Goal: Task Accomplishment & Management: Manage account settings

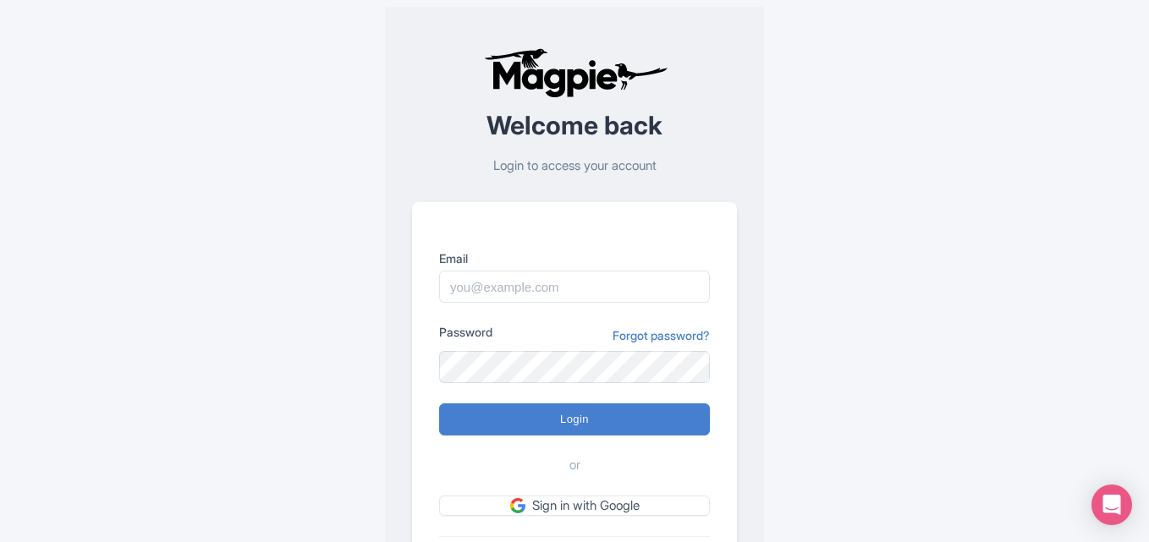
scroll to position [118, 0]
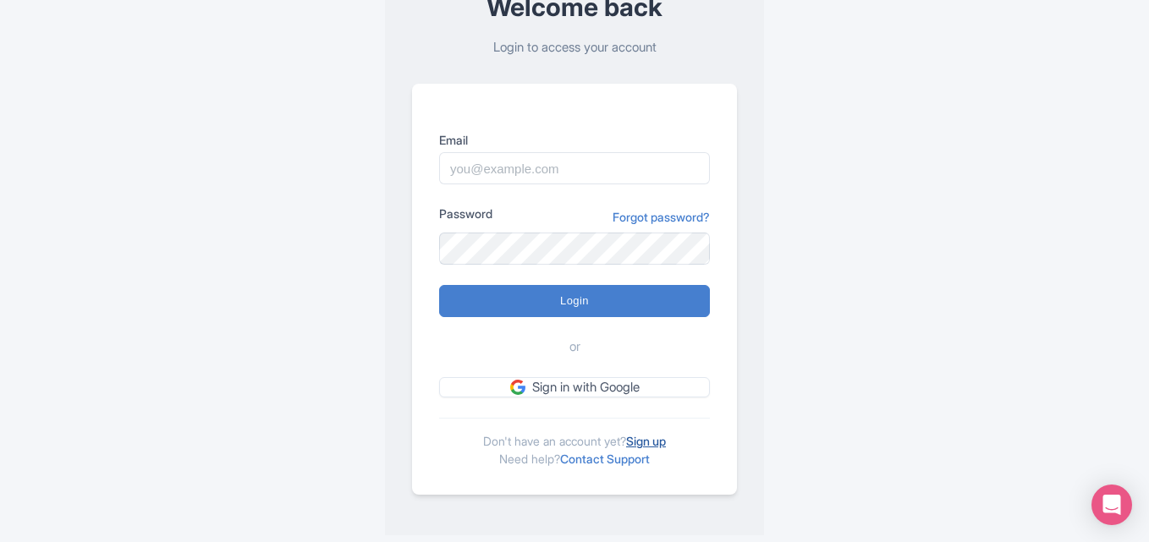
click at [654, 446] on link "Sign up" at bounding box center [646, 441] width 40 height 14
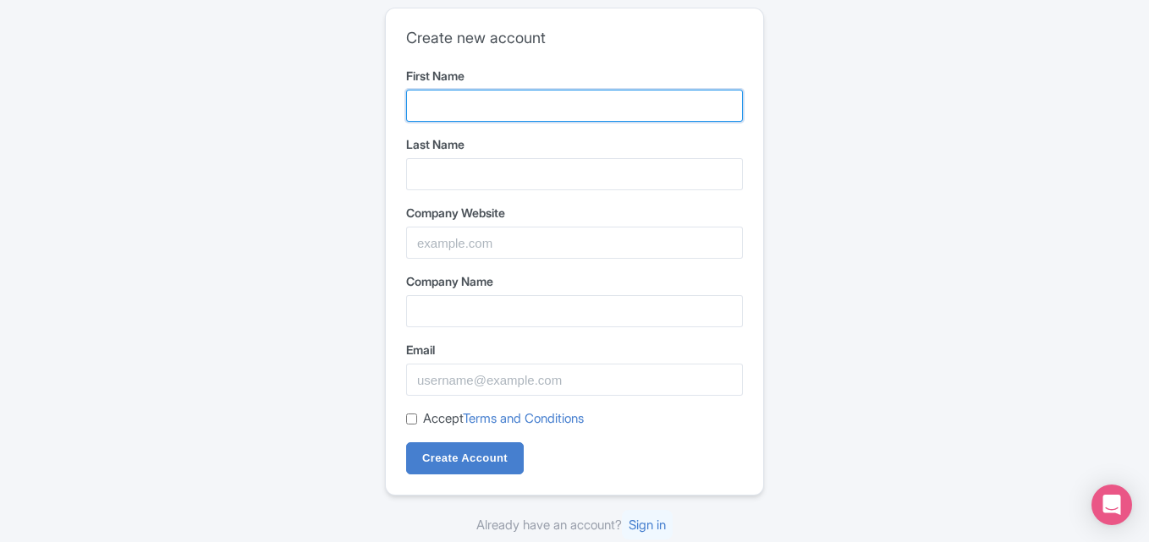
click at [494, 100] on input "First Name" at bounding box center [574, 106] width 337 height 32
type input "AQUABELLA"
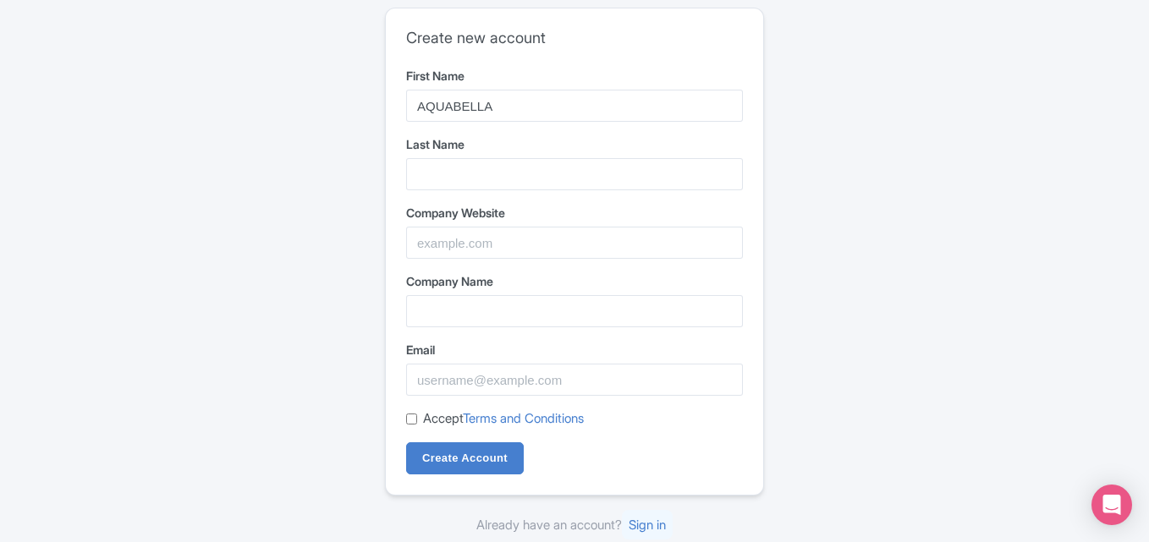
click at [480, 195] on form "First Name AQUABELLA Last Name Company Website Company Name Email Accept Terms …" at bounding box center [574, 271] width 337 height 408
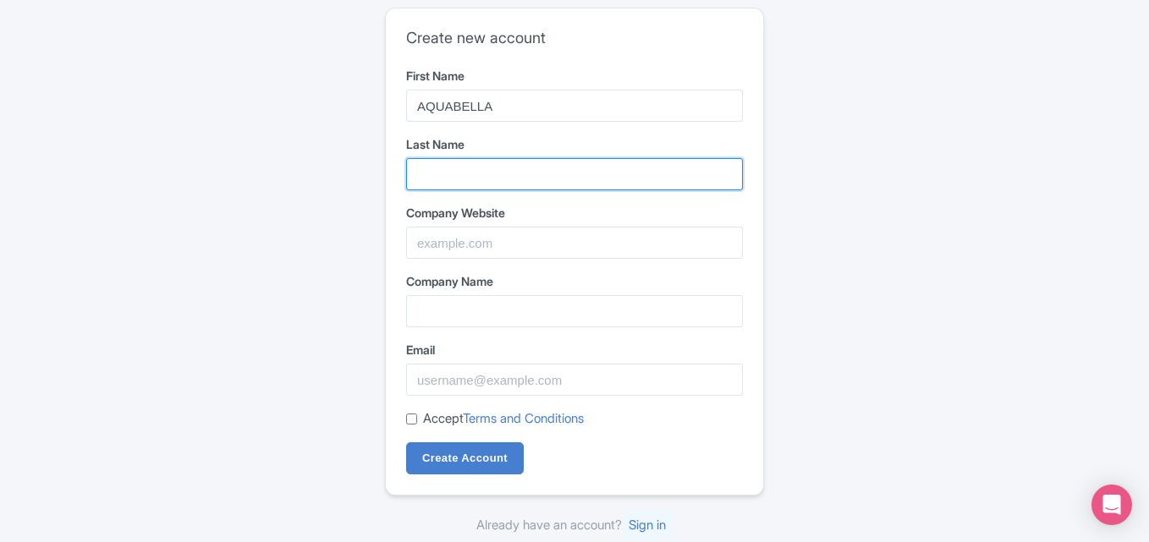
drag, startPoint x: 480, startPoint y: 171, endPoint x: 486, endPoint y: 194, distance: 23.6
click at [480, 171] on input "Last Name" at bounding box center [574, 174] width 337 height 32
type input "Luxury Pools"
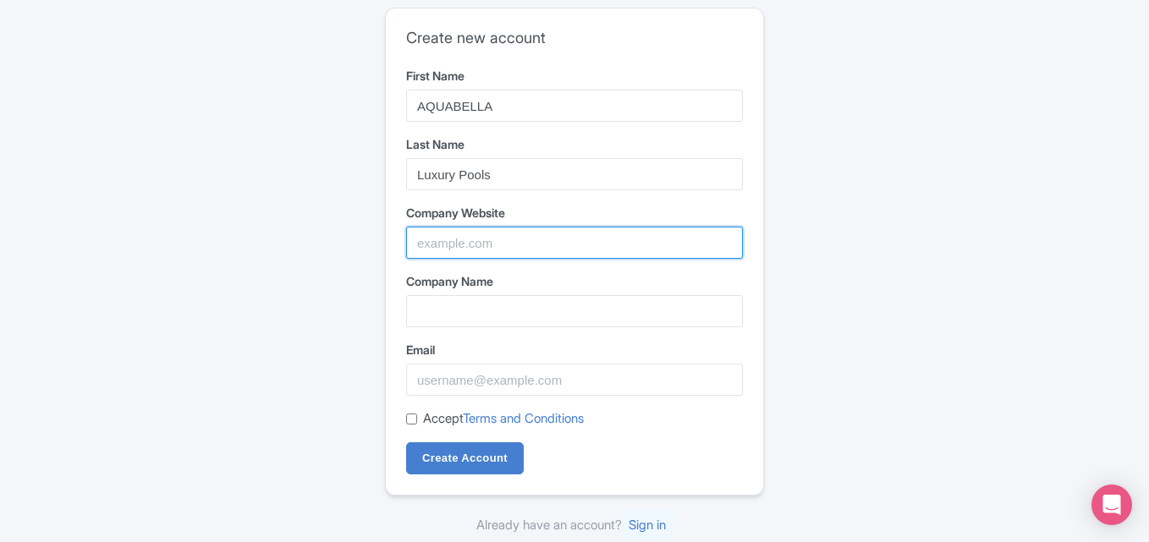
click at [521, 239] on input "Company Website" at bounding box center [574, 243] width 337 height 32
paste input "https://aquabellapools.co/"
type input "https://aquabellapools.co/"
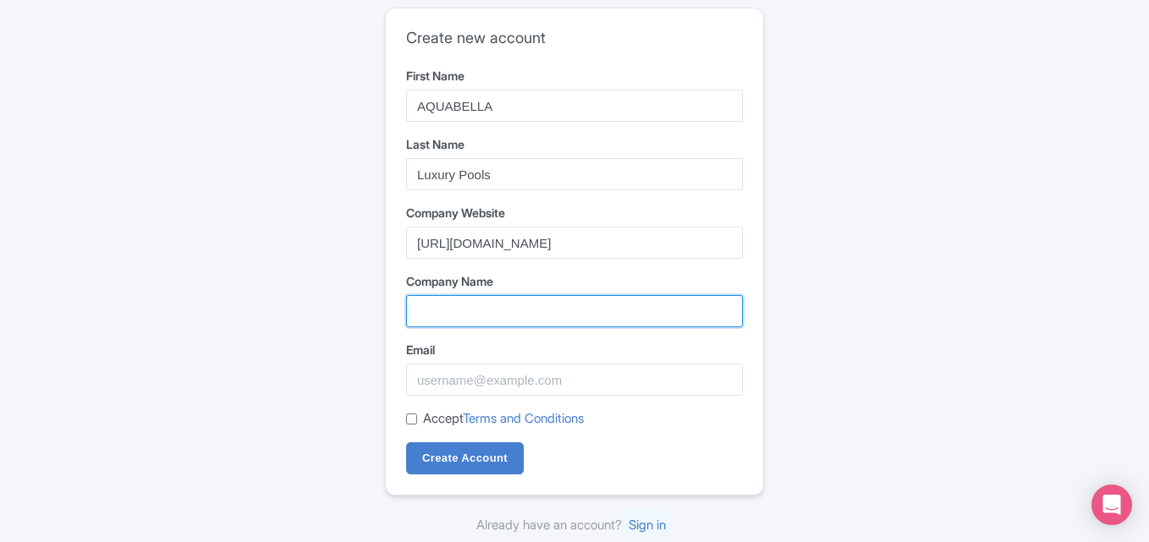
click at [465, 327] on input "Company Name" at bounding box center [574, 311] width 337 height 32
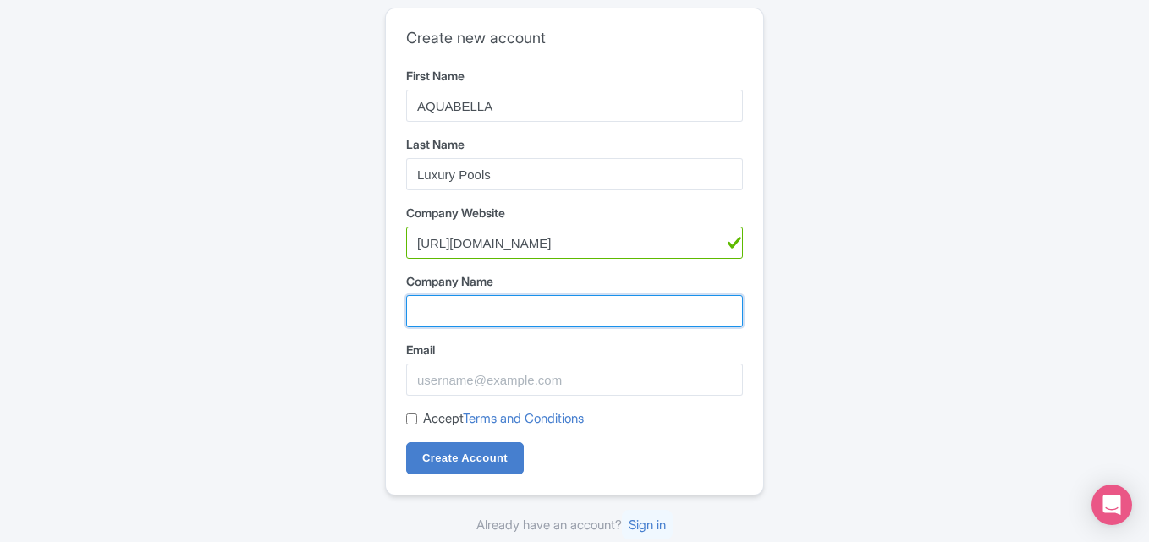
paste input "AQUABELLA Luxury Pools"
type input "AQUABELLA Luxury Pools"
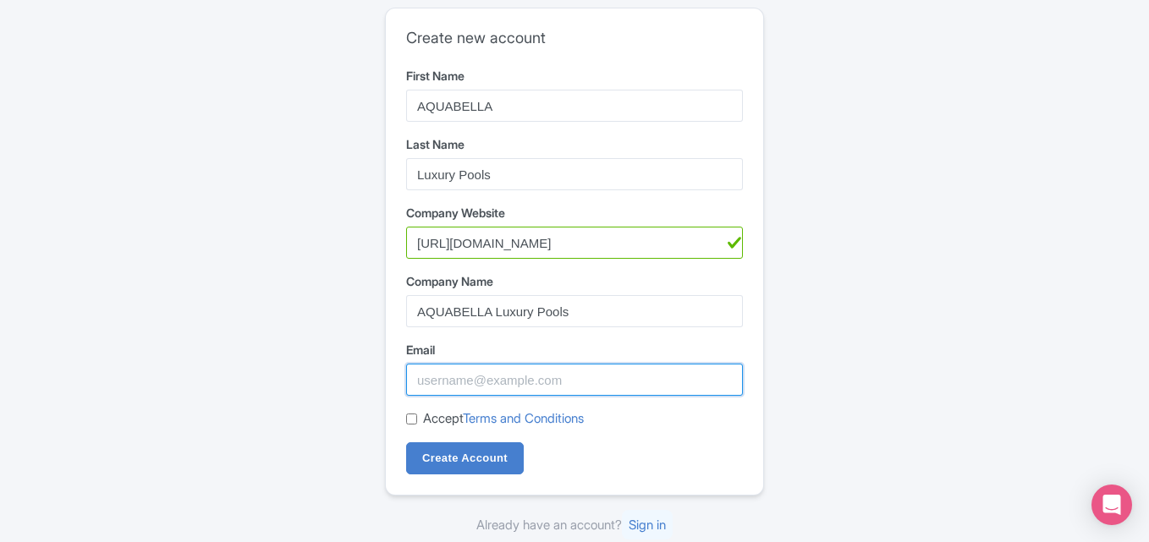
click at [460, 387] on input "Email" at bounding box center [574, 380] width 337 height 32
paste input "[EMAIL_ADDRESS][DOMAIN_NAME]"
type input "[EMAIL_ADDRESS][DOMAIN_NAME]"
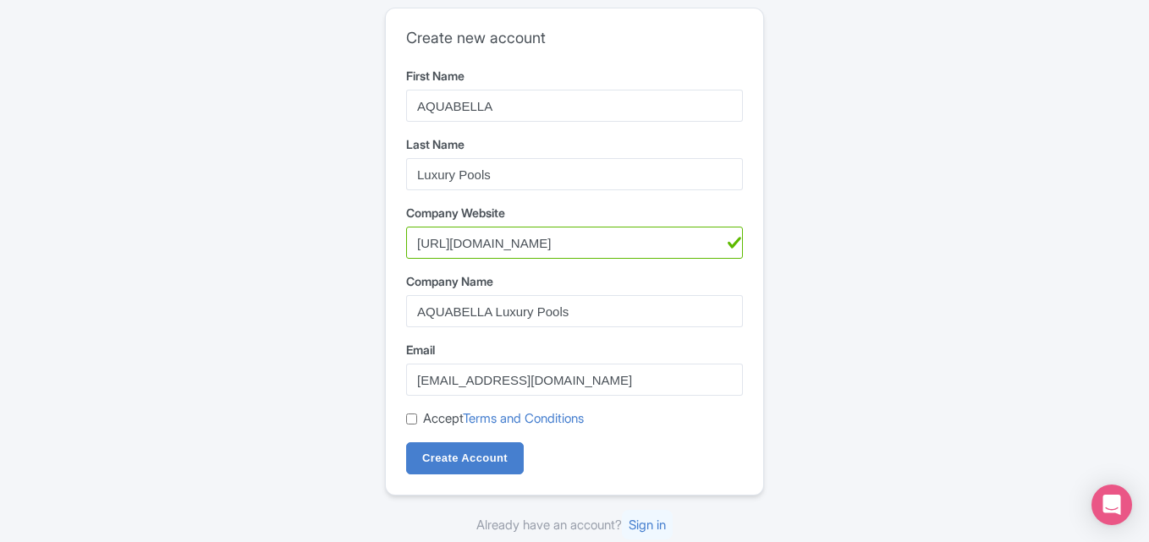
click at [429, 415] on label "Accept Terms and Conditions" at bounding box center [503, 418] width 161 height 19
click at [417, 415] on input "Accept Terms and Conditions" at bounding box center [411, 419] width 11 height 11
checkbox input "true"
click at [428, 445] on input "Create Account" at bounding box center [465, 458] width 118 height 32
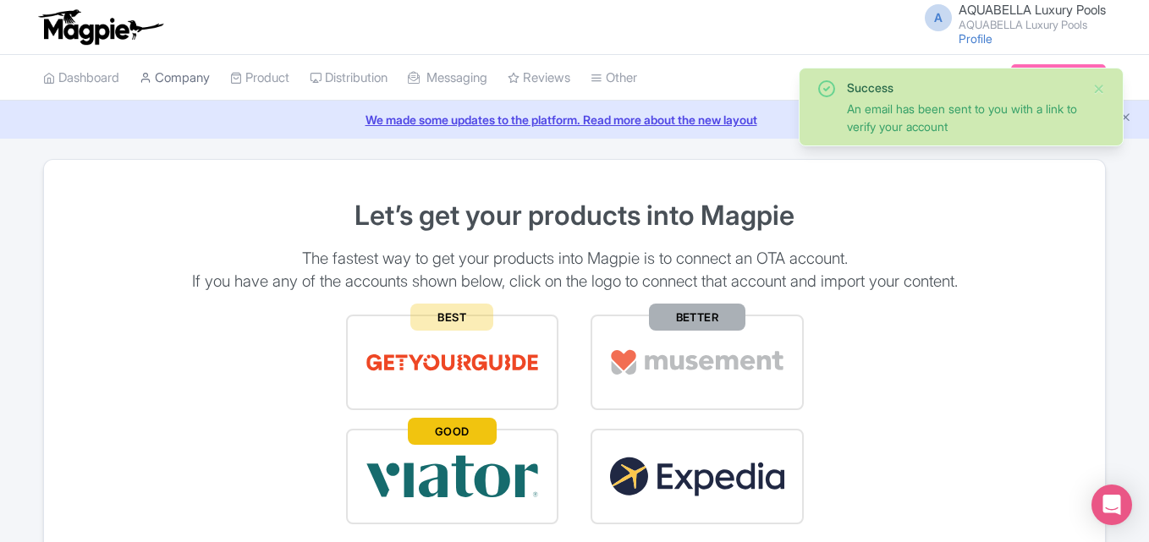
click at [184, 80] on link "Company" at bounding box center [175, 78] width 70 height 47
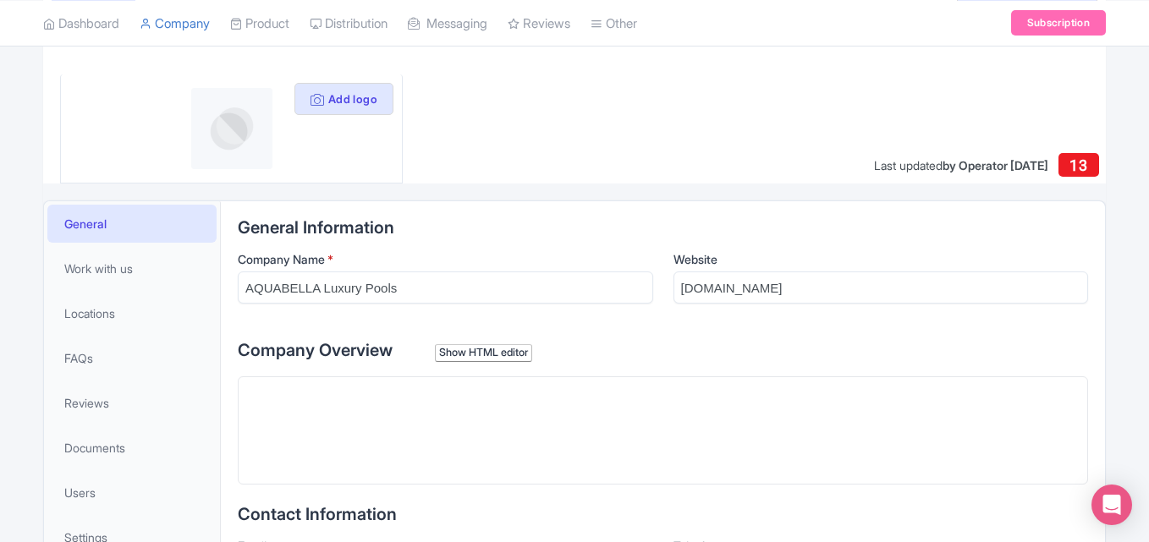
scroll to position [197, 0]
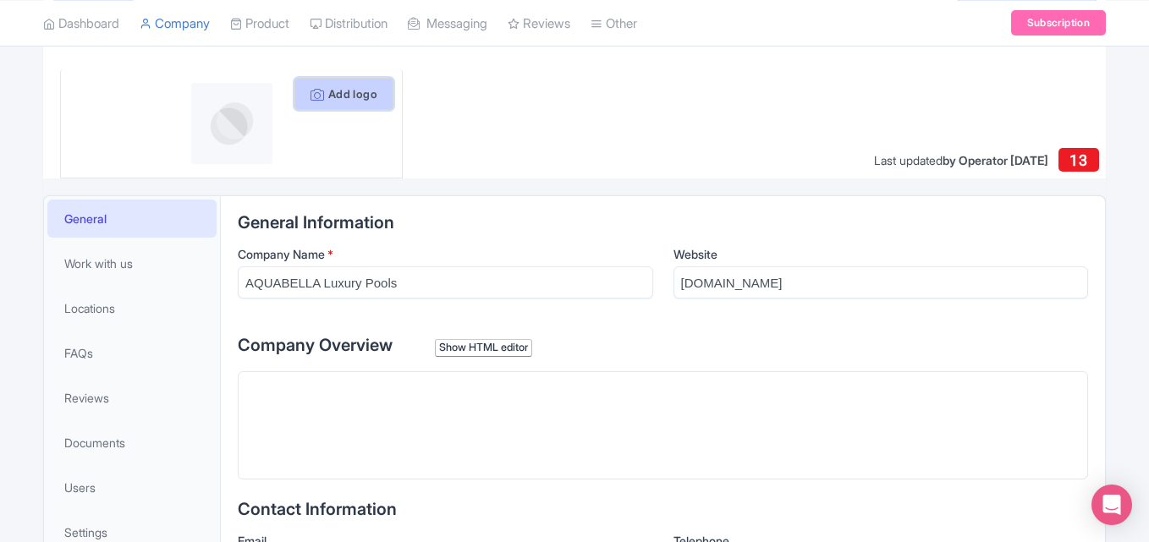
click at [334, 96] on button "Add logo" at bounding box center [343, 94] width 99 height 32
click at [310, 93] on icon at bounding box center [317, 95] width 14 height 14
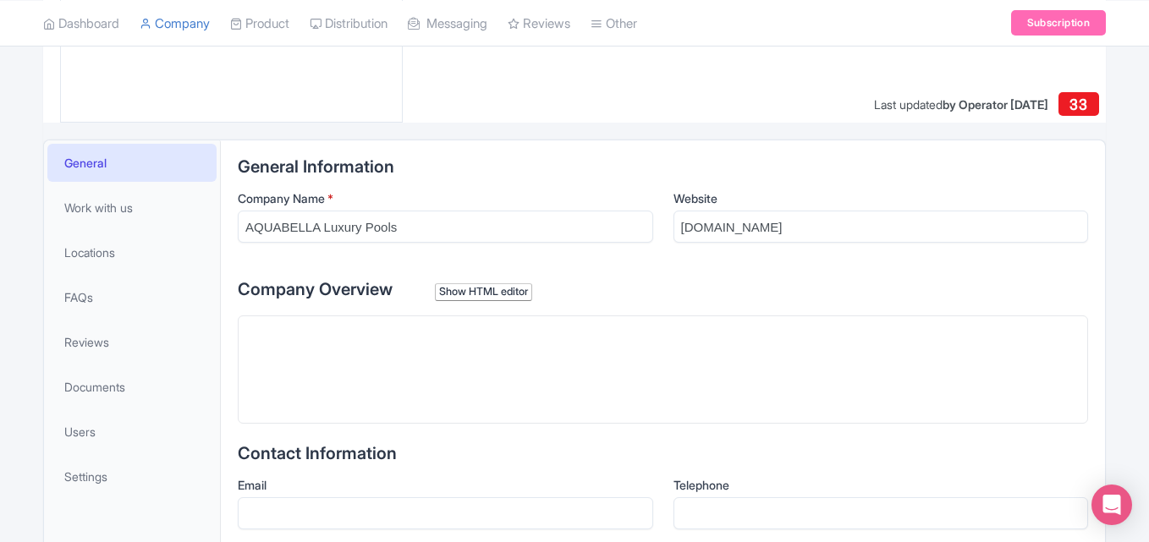
scroll to position [254, 0]
click at [266, 354] on trix-editor at bounding box center [663, 369] width 850 height 108
paste trix-editor "<div>At AQUABELLA Luxury Pools, we specialize in new pool construction, includi…"
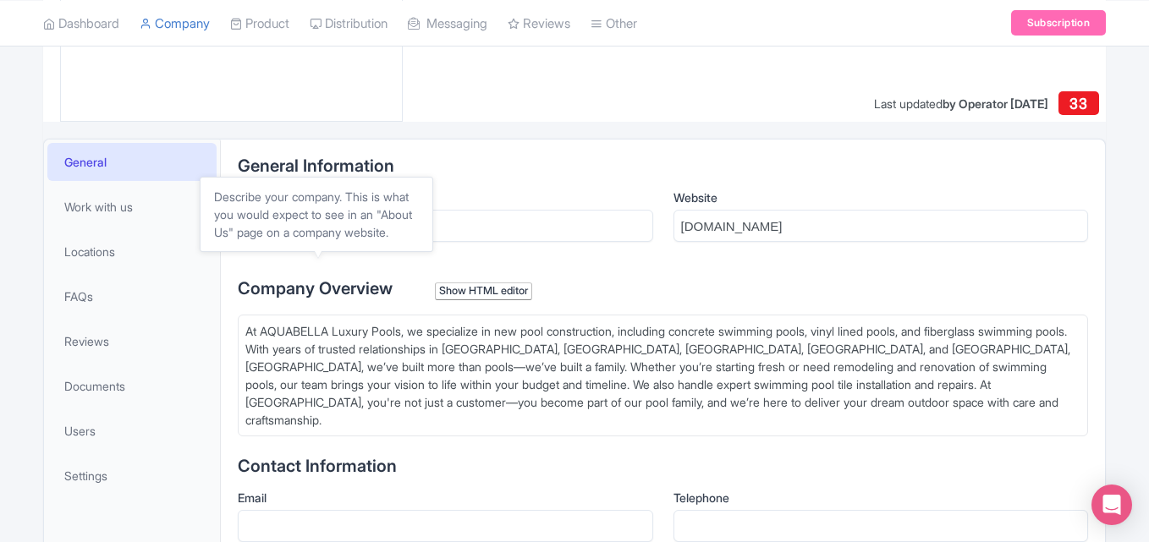
type trix-editor "<div>At AQUABELLA Luxury Pools, we specialize in new pool construction, includi…"
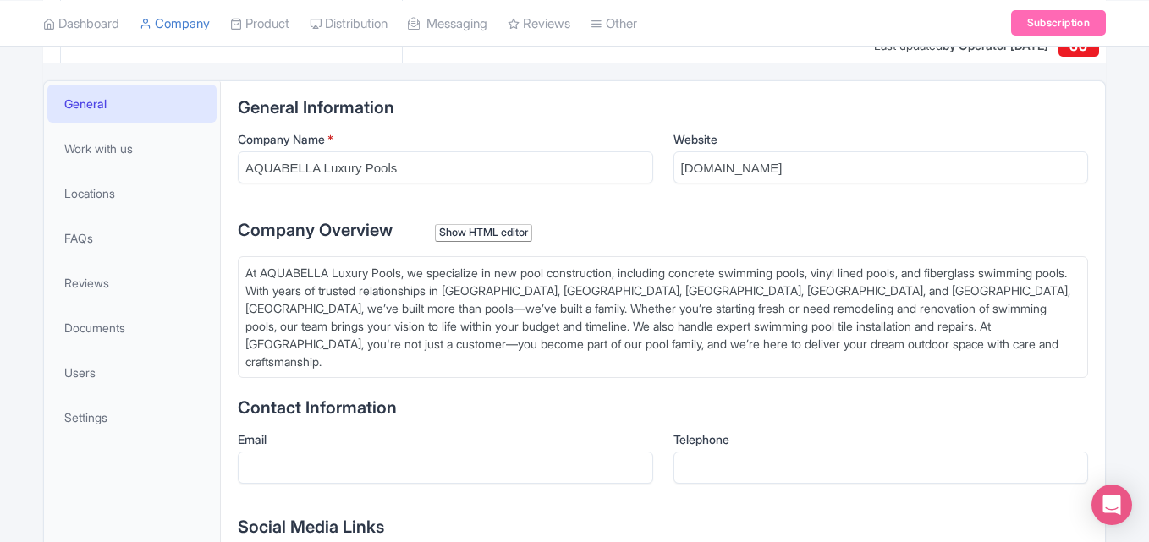
scroll to position [423, 0]
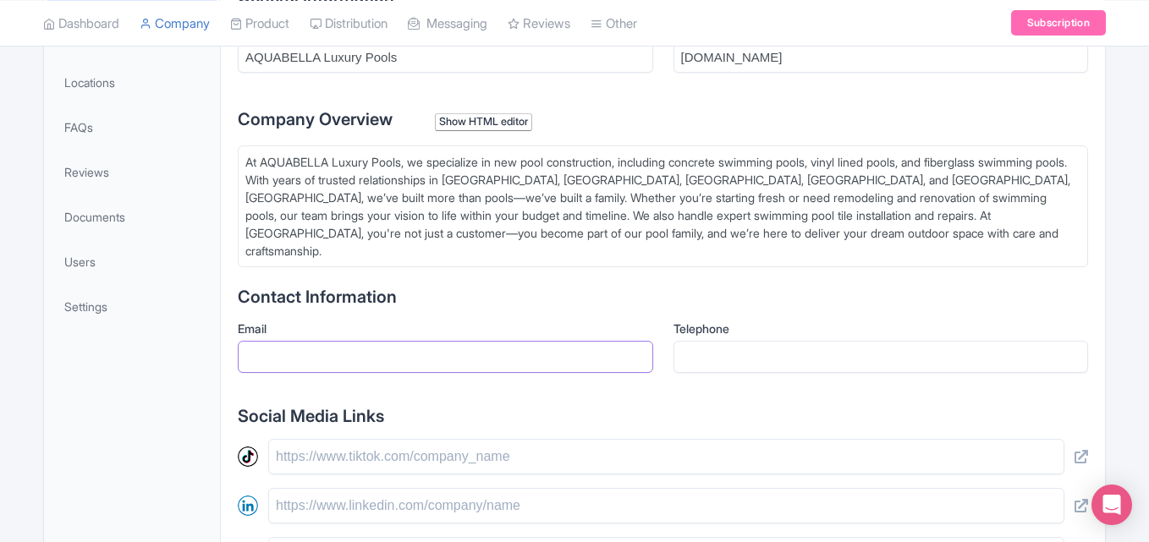
click at [314, 342] on input "Email" at bounding box center [445, 357] width 415 height 32
paste input "[EMAIL_ADDRESS][DOMAIN_NAME]"
type input "[EMAIL_ADDRESS][DOMAIN_NAME]"
click at [706, 341] on input "Telephone" at bounding box center [880, 357] width 415 height 32
paste input "[PHONE_NUMBER]"
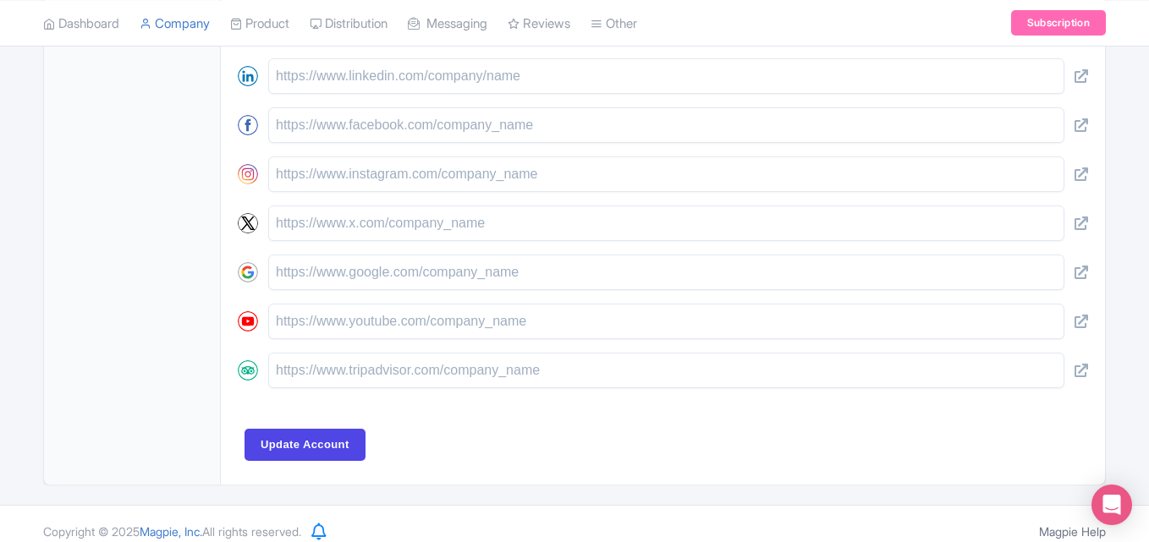
scroll to position [854, 0]
type input "[PHONE_NUMBER]"
click at [295, 434] on input "Update Account" at bounding box center [304, 443] width 121 height 32
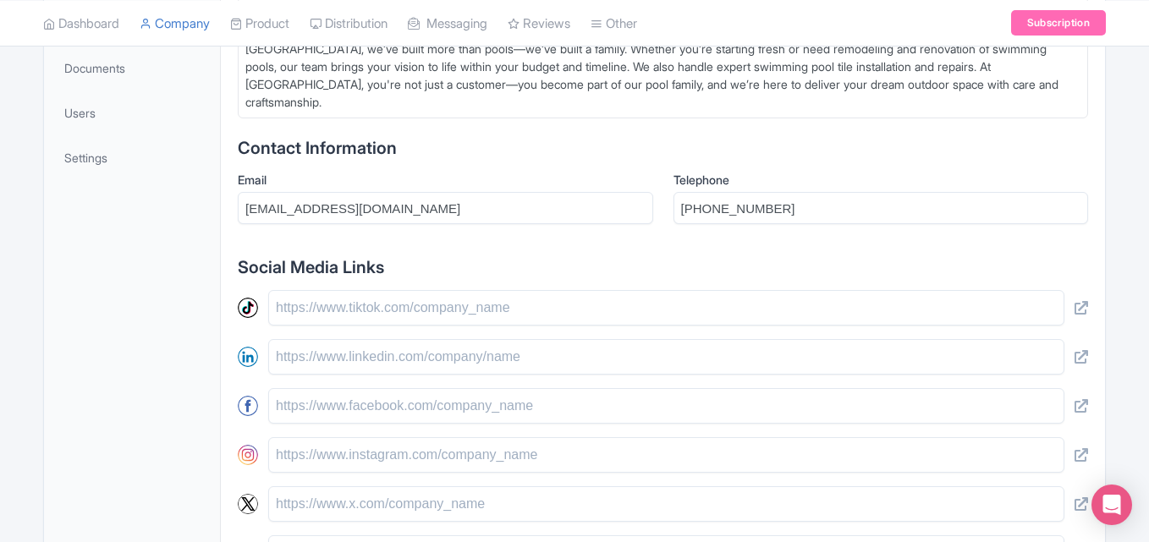
scroll to position [546, 0]
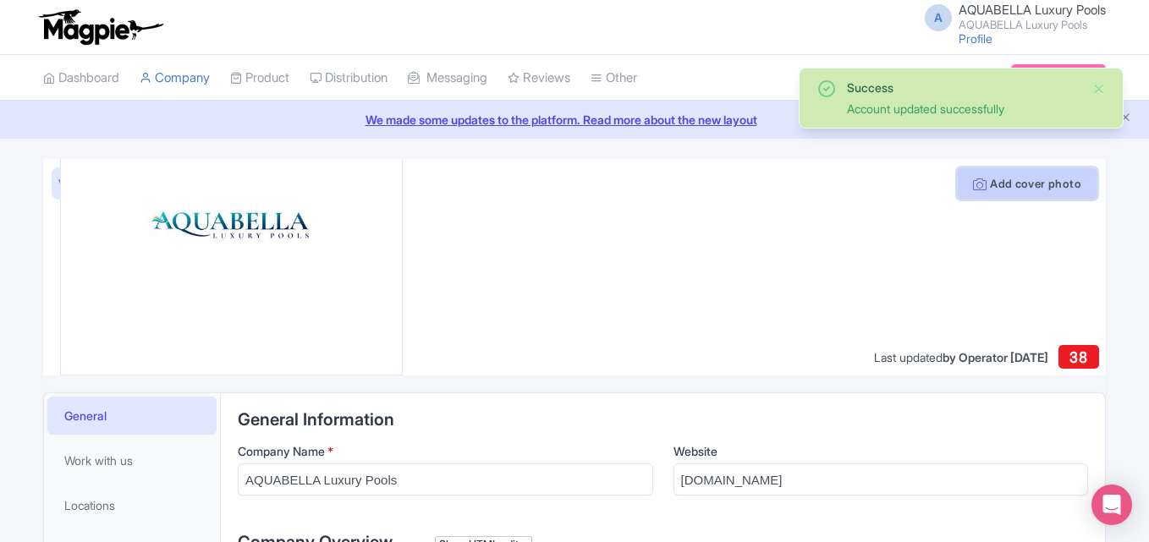
click at [1068, 180] on button "Add cover photo" at bounding box center [1027, 183] width 140 height 32
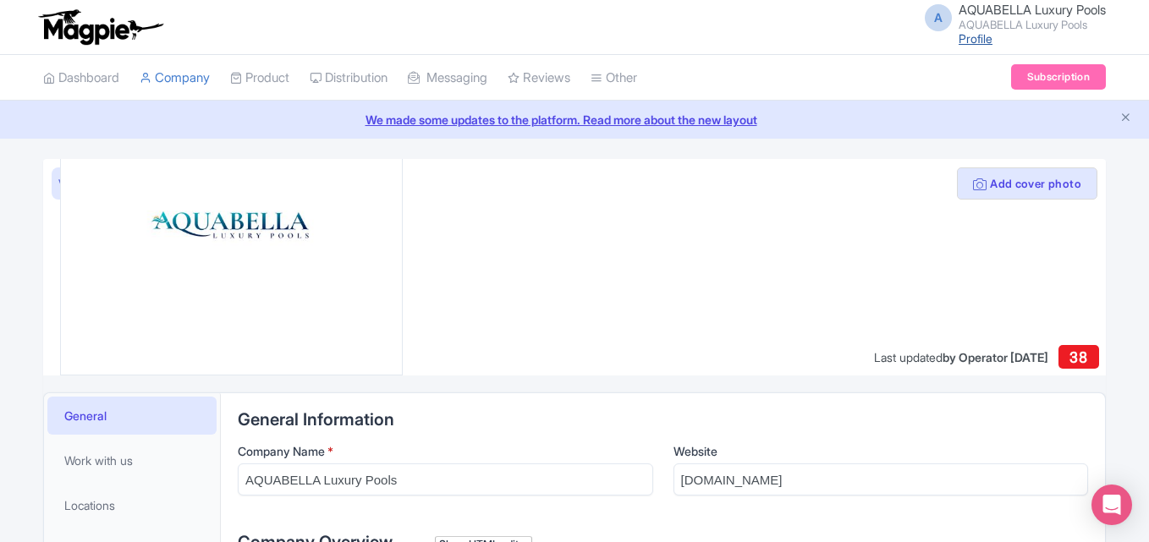
click at [975, 40] on link "Profile" at bounding box center [975, 38] width 34 height 14
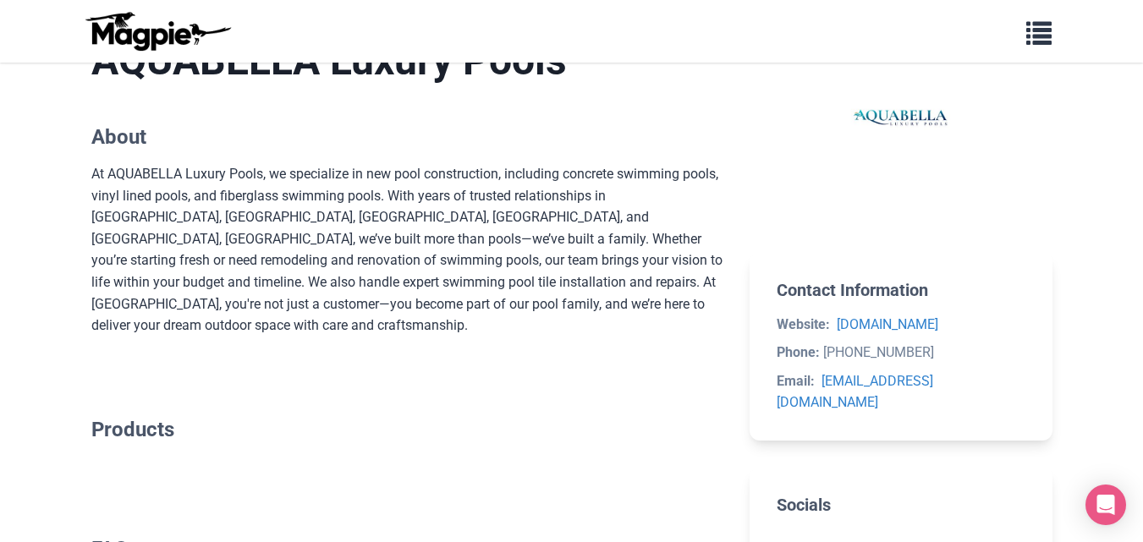
scroll to position [1551, 0]
